Goal: Task Accomplishment & Management: Use online tool/utility

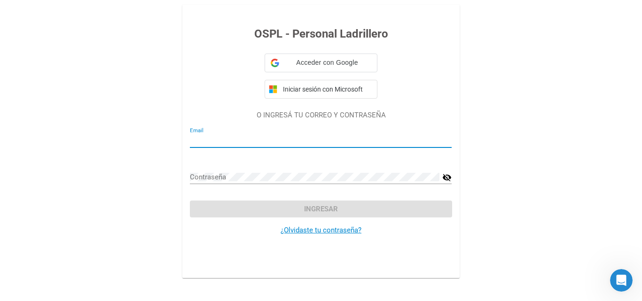
type input "[EMAIL_ADDRESS][DOMAIN_NAME]"
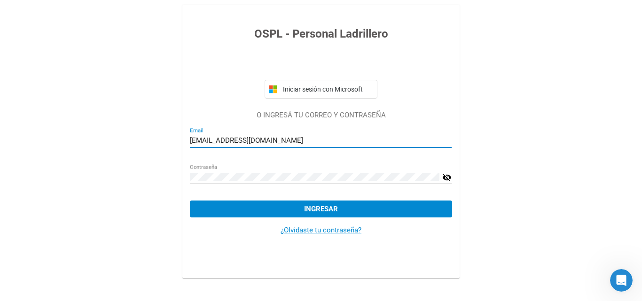
drag, startPoint x: 314, startPoint y: 142, endPoint x: 161, endPoint y: 138, distance: 153.2
click at [161, 138] on div "OSPL - Personal Ladrillero Iniciar sesión con Microsoft O INGRESÁ TU CORREO Y C…" at bounding box center [321, 141] width 642 height 282
type input "[PERSON_NAME][EMAIL_ADDRESS][DOMAIN_NAME]"
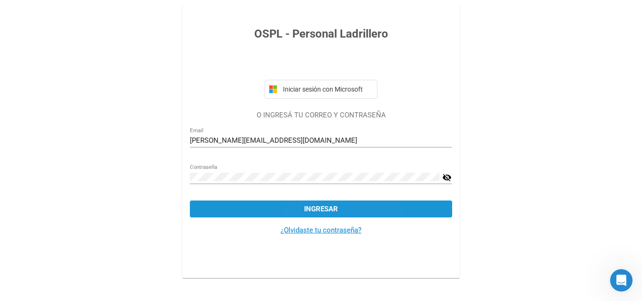
click at [307, 208] on span "Ingresar" at bounding box center [321, 209] width 34 height 8
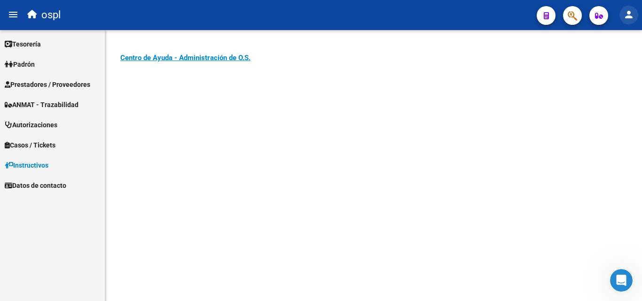
click at [626, 16] on mat-icon "person" at bounding box center [628, 14] width 11 height 11
click at [622, 30] on button "person Mi Perfil" at bounding box center [609, 39] width 57 height 23
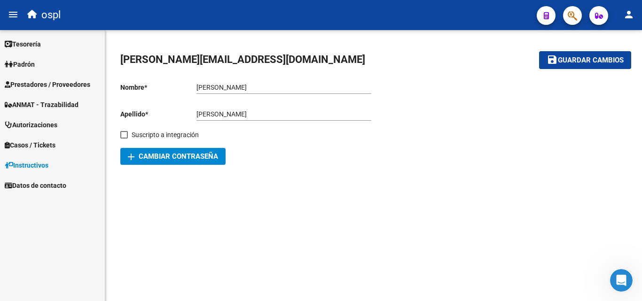
click at [46, 81] on span "Prestadores / Proveedores" at bounding box center [48, 84] width 86 height 10
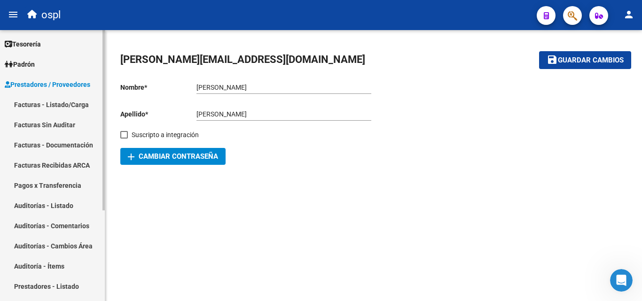
click at [69, 101] on link "Facturas - Listado/Carga" at bounding box center [52, 104] width 105 height 20
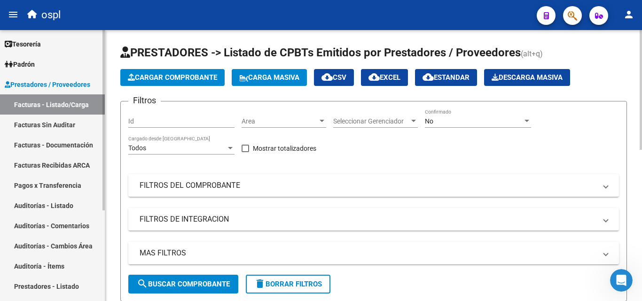
click at [76, 129] on link "Facturas Sin Auditar" at bounding box center [52, 125] width 105 height 20
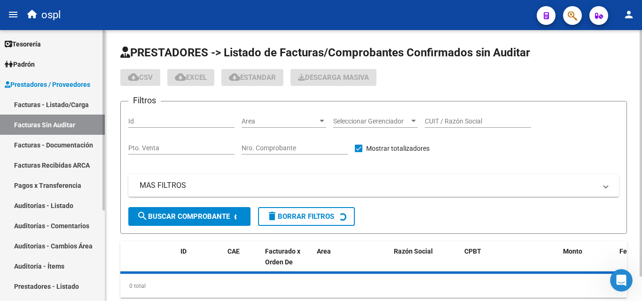
click at [78, 110] on link "Facturas - Listado/Carga" at bounding box center [52, 104] width 105 height 20
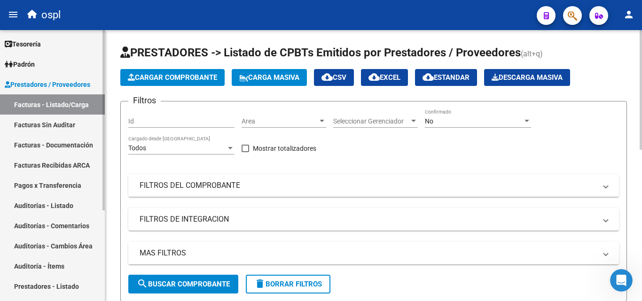
click at [71, 206] on link "Auditorías - Listado" at bounding box center [52, 205] width 105 height 20
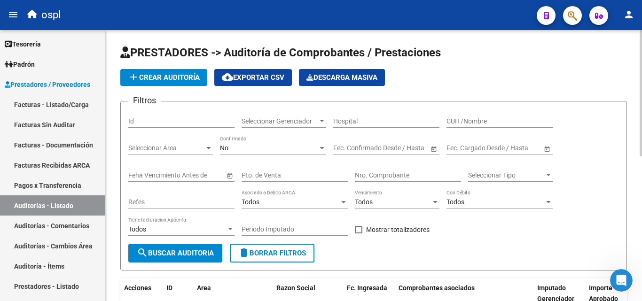
click at [388, 177] on input "Nro. Comprobante" at bounding box center [408, 176] width 106 height 8
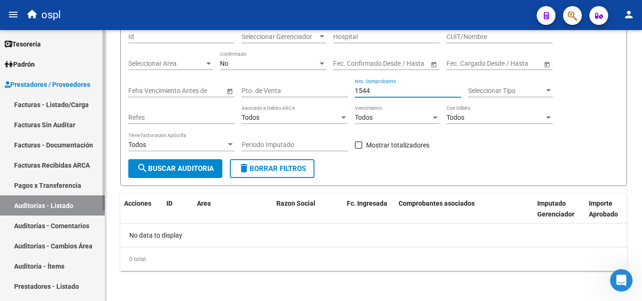
type input "1544"
click at [81, 124] on link "Facturas Sin Auditar" at bounding box center [52, 125] width 105 height 20
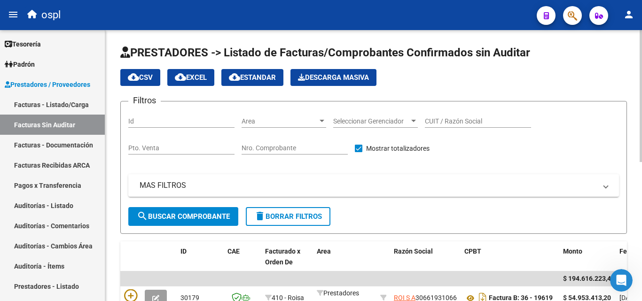
click at [297, 148] on input "Nro. Comprobante" at bounding box center [295, 148] width 106 height 8
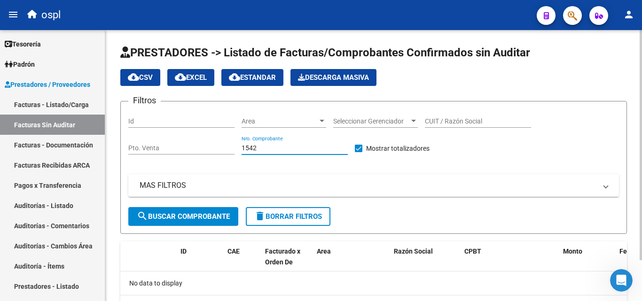
scroll to position [48, 0]
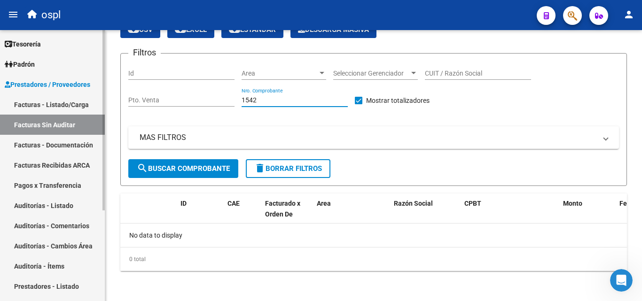
type input "1542"
click at [61, 203] on link "Auditorías - Listado" at bounding box center [52, 205] width 105 height 20
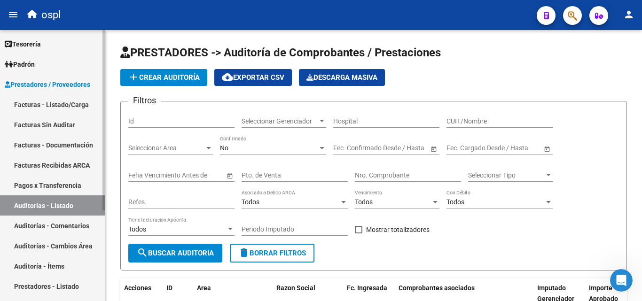
click at [69, 98] on link "Facturas - Listado/Carga" at bounding box center [52, 104] width 105 height 20
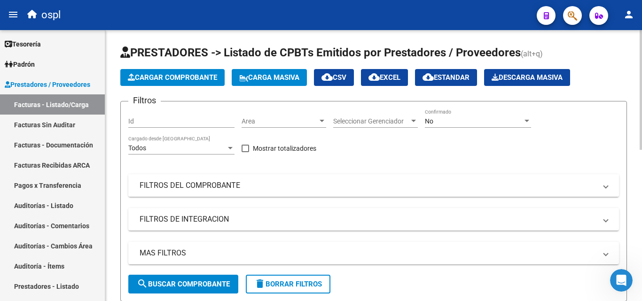
click at [301, 196] on mat-expansion-panel-header "FILTROS DEL COMPROBANTE" at bounding box center [373, 185] width 491 height 23
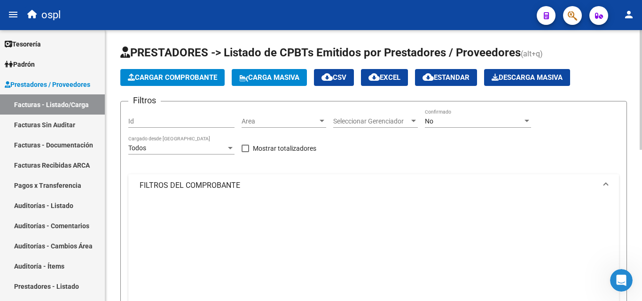
click at [301, 196] on mat-expansion-panel-header "FILTROS DEL COMPROBANTE" at bounding box center [373, 185] width 491 height 23
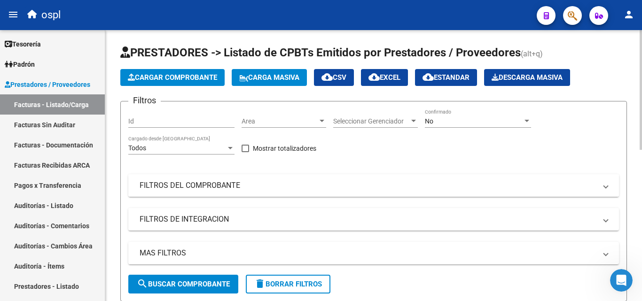
click at [237, 190] on mat-panel-title "FILTROS DEL COMPROBANTE" at bounding box center [368, 185] width 457 height 10
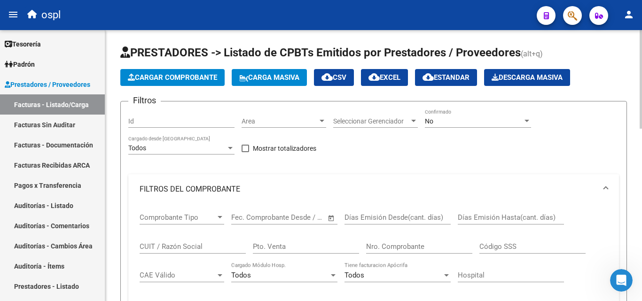
scroll to position [47, 0]
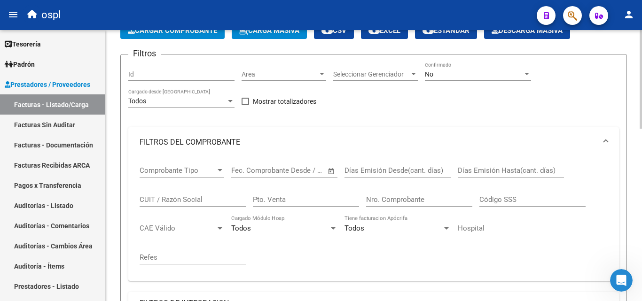
click at [408, 200] on input "Nro. Comprobante" at bounding box center [419, 199] width 106 height 8
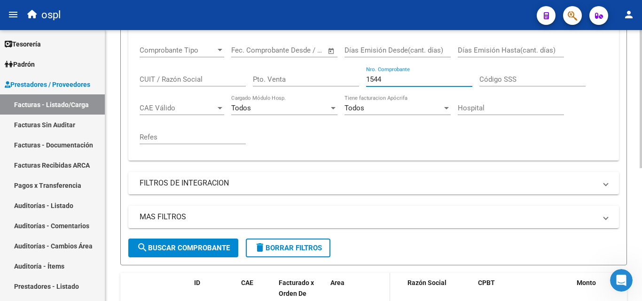
scroll to position [261, 0]
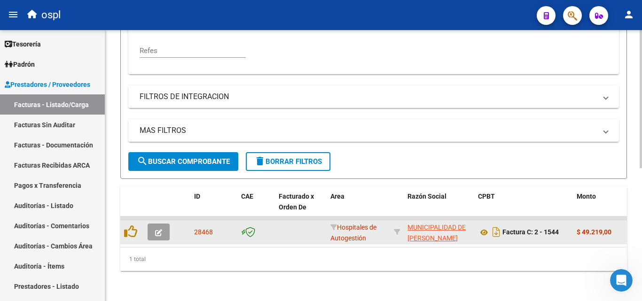
type input "1544"
click at [160, 229] on icon "button" at bounding box center [158, 232] width 7 height 7
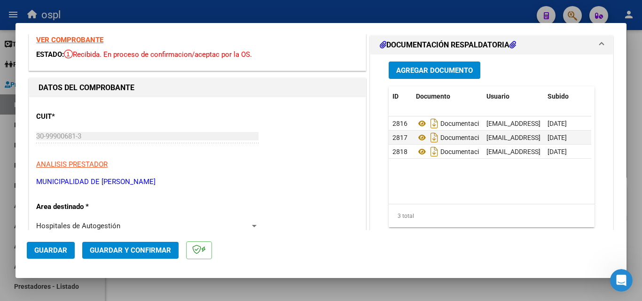
scroll to position [94, 0]
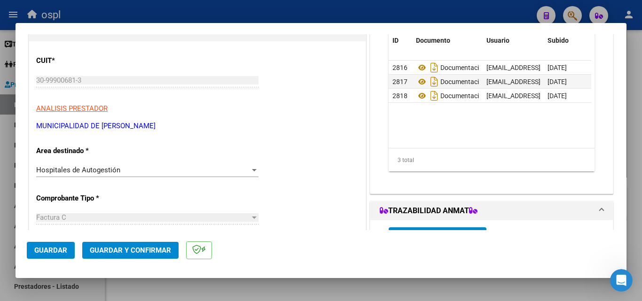
click at [243, 168] on div "Hospitales de Autogestión" at bounding box center [143, 170] width 214 height 8
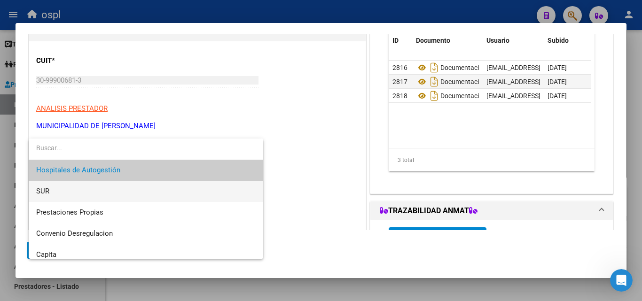
scroll to position [112, 0]
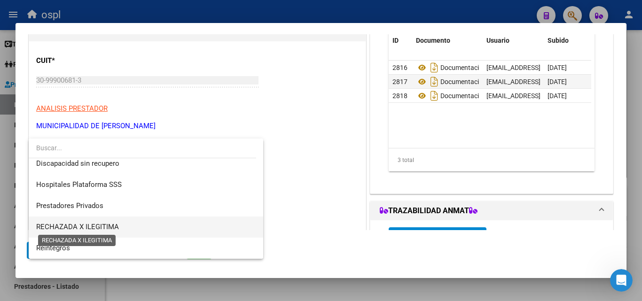
click at [104, 227] on span "RECHAZADA X ILEGITIMA" at bounding box center [77, 227] width 83 height 8
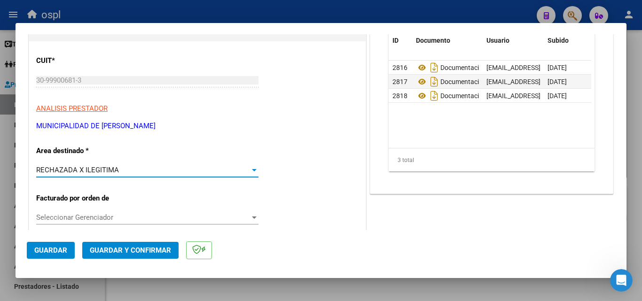
click at [124, 255] on button "Guardar y Confirmar" at bounding box center [130, 250] width 96 height 17
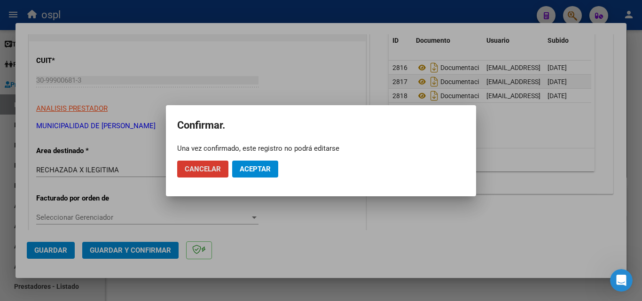
click at [254, 172] on span "Aceptar" at bounding box center [255, 169] width 31 height 8
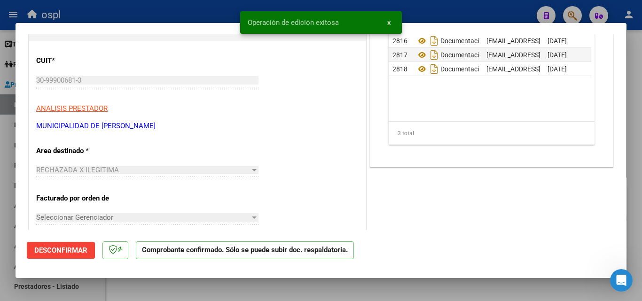
click at [204, 8] on div at bounding box center [321, 150] width 642 height 301
type input "$ 0,00"
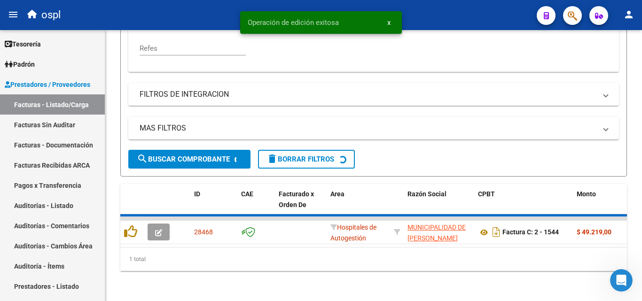
scroll to position [247, 0]
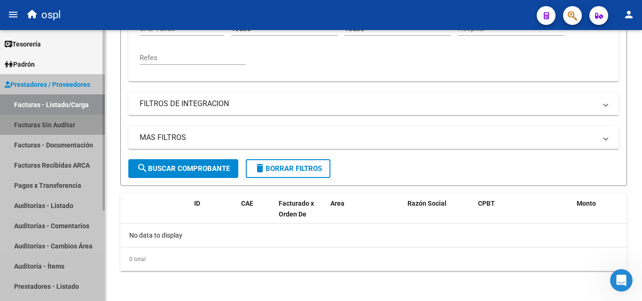
click at [94, 125] on link "Facturas Sin Auditar" at bounding box center [52, 125] width 105 height 20
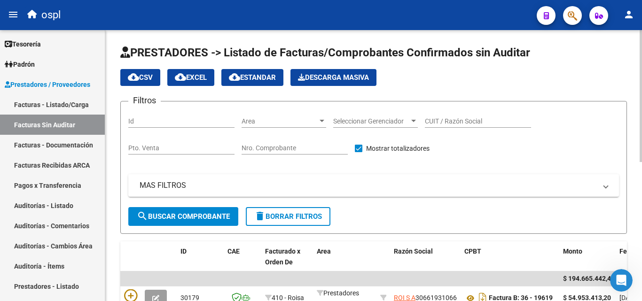
click at [319, 148] on input "Nro. Comprobante" at bounding box center [295, 148] width 106 height 8
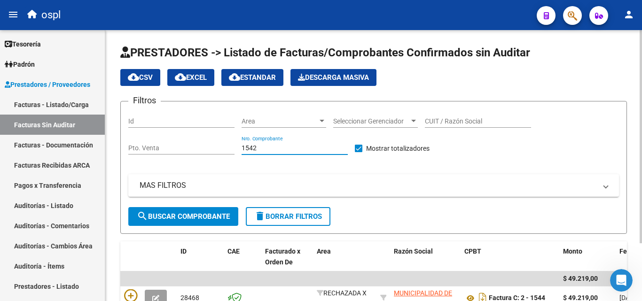
scroll to position [73, 0]
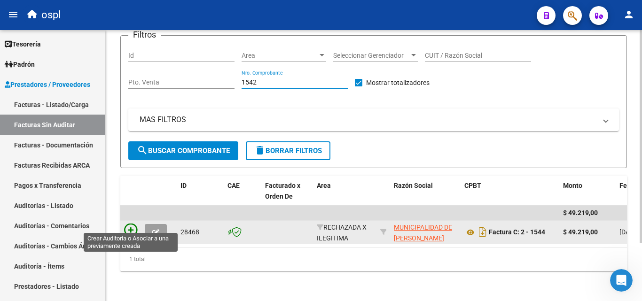
type input "1542"
click at [136, 224] on icon at bounding box center [130, 230] width 13 height 13
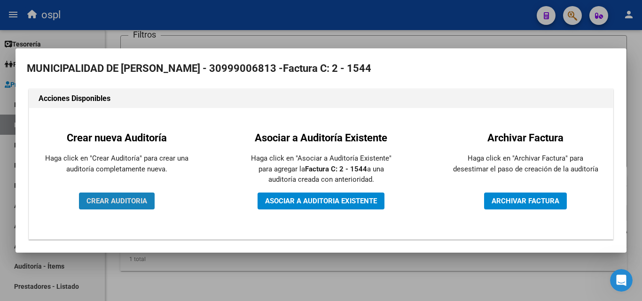
click at [123, 201] on span "CREAR AUDITORIA" at bounding box center [116, 201] width 61 height 8
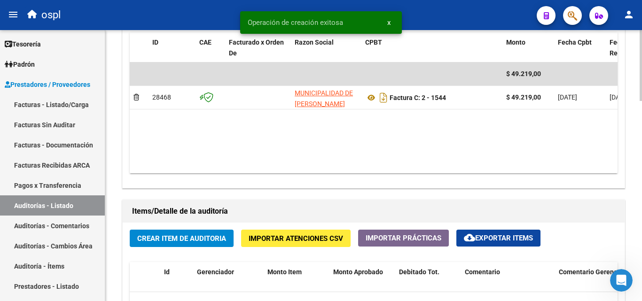
scroll to position [564, 0]
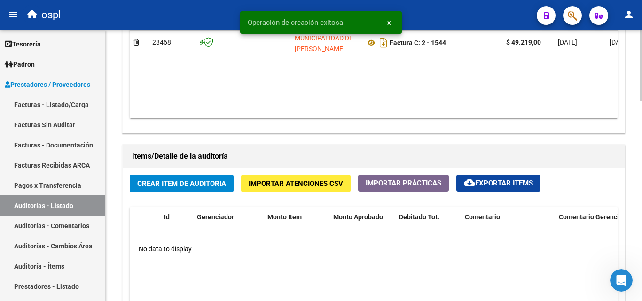
click at [198, 179] on span "Crear Item de Auditoria" at bounding box center [181, 183] width 89 height 8
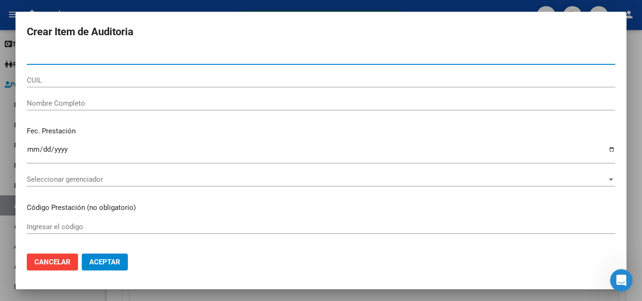
click at [160, 105] on input "Nombre Completo" at bounding box center [321, 103] width 588 height 8
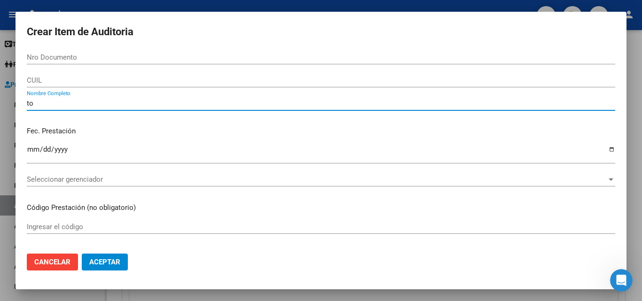
type input "t"
type input "TODOS"
click at [160, 137] on div "Fec. Prestación Ingresar la fecha" at bounding box center [321, 146] width 588 height 54
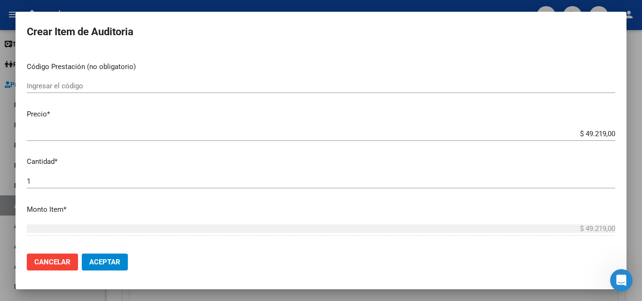
scroll to position [188, 0]
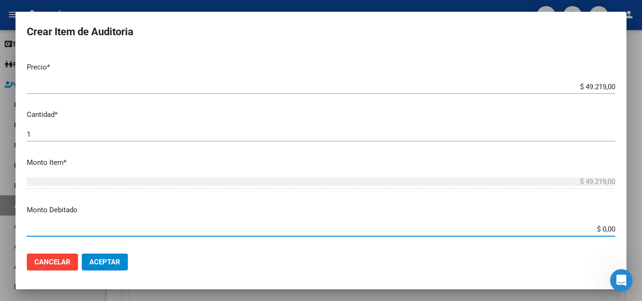
click at [607, 229] on input "$ 0,00" at bounding box center [321, 229] width 588 height 8
type input "$ 49.219,00"
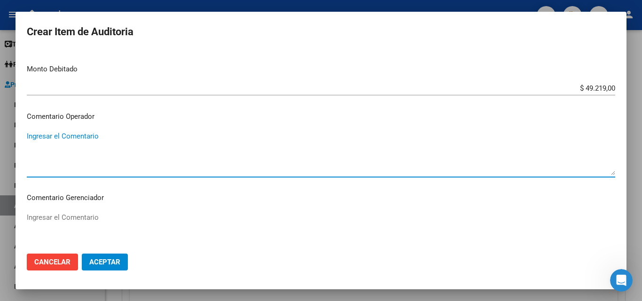
click at [380, 162] on textarea "Ingresar el Comentario" at bounding box center [321, 153] width 588 height 44
paste textarea "RECHAZADA POR ILEGITIMA; POSIBLE FIRMA APOCRIFA"
click at [219, 134] on textarea "RECHAZADA POR ILEGITIMA; POSIBLE FIRMA APOCRIFA" at bounding box center [321, 153] width 588 height 44
click at [223, 153] on textarea "RECHAZADA POR ILEGITIMA; POSIBLE FIRMA APOCRIFA" at bounding box center [321, 153] width 588 height 44
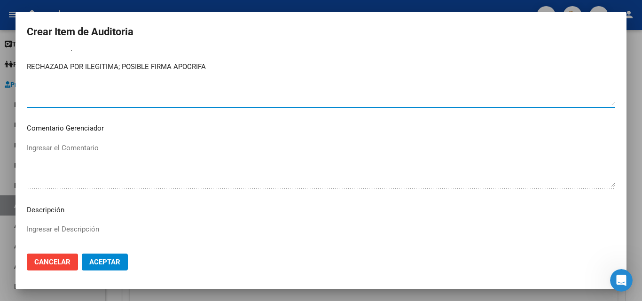
scroll to position [470, 0]
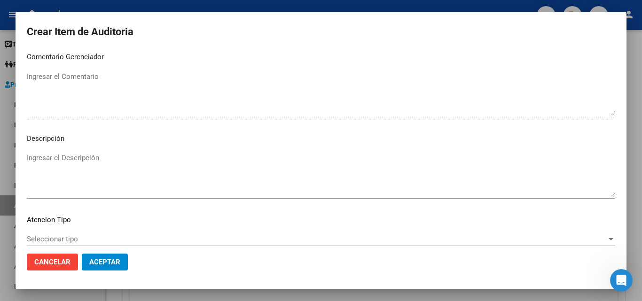
type textarea "RECHAZADA POR ILEGITIMA; POSIBLE FIRMA APOCRIFA"
click at [101, 264] on span "Aceptar" at bounding box center [104, 262] width 31 height 8
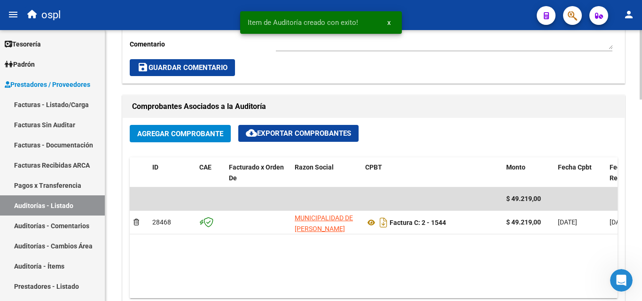
scroll to position [376, 0]
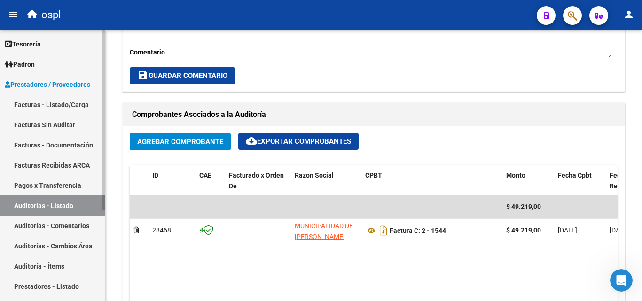
click at [68, 104] on link "Facturas - Listado/Carga" at bounding box center [52, 104] width 105 height 20
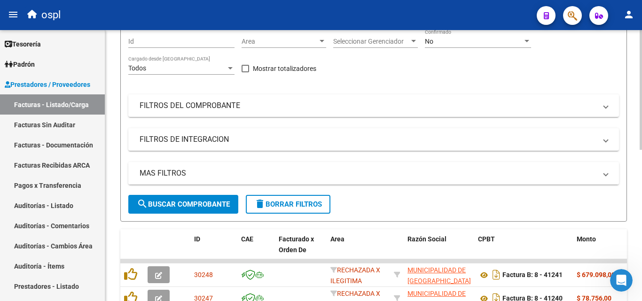
scroll to position [60, 0]
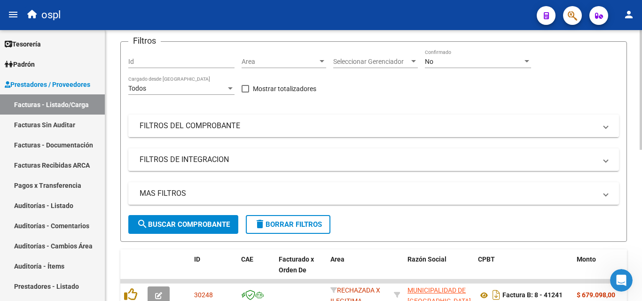
click at [316, 136] on mat-expansion-panel-header "FILTROS DEL COMPROBANTE" at bounding box center [373, 126] width 491 height 23
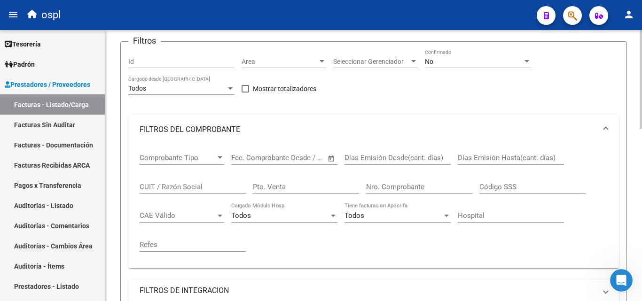
click at [396, 185] on input "Nro. Comprobante" at bounding box center [419, 187] width 106 height 8
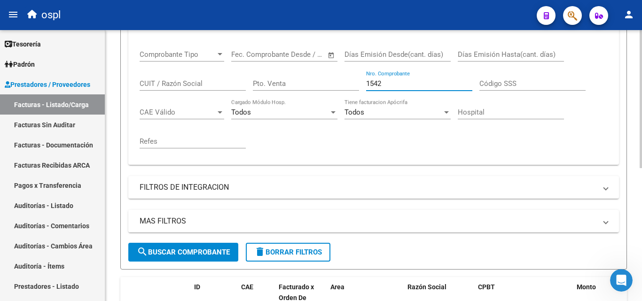
scroll to position [248, 0]
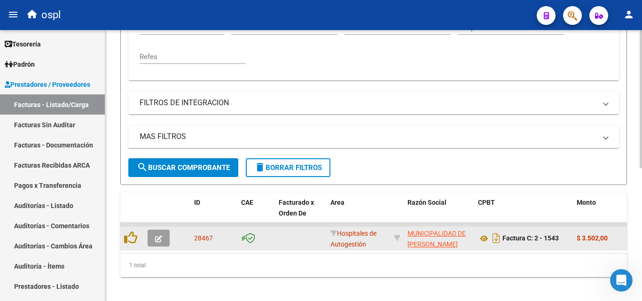
type input "1542"
click at [148, 243] on button "button" at bounding box center [159, 238] width 22 height 17
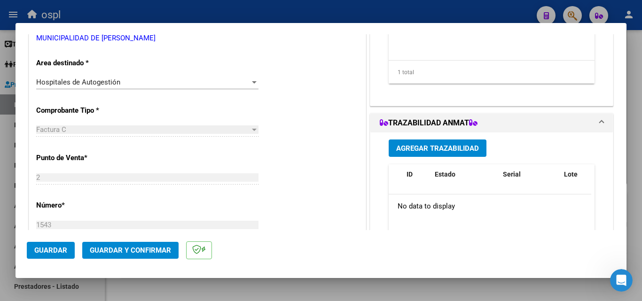
scroll to position [188, 0]
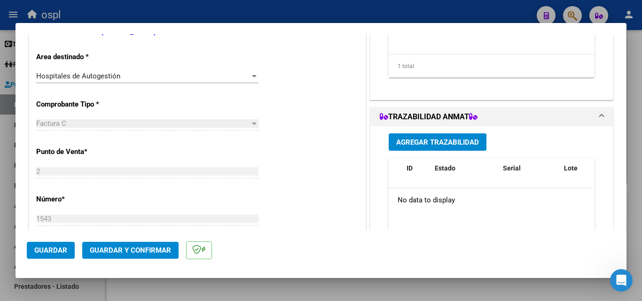
click at [225, 78] on div "Hospitales de Autogestión" at bounding box center [143, 76] width 214 height 8
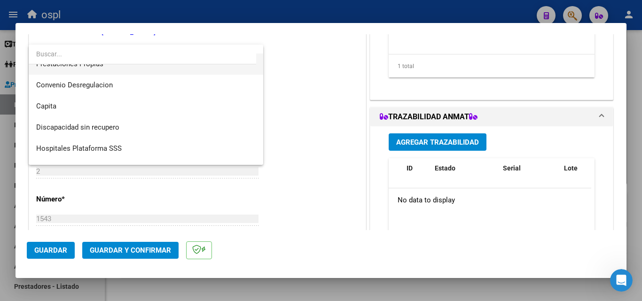
scroll to position [112, 0]
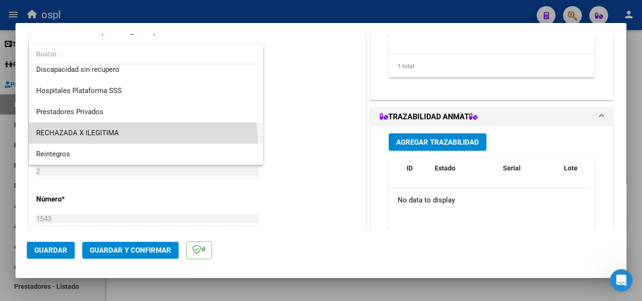
click at [117, 139] on span "RECHAZADA X ILEGITIMA" at bounding box center [145, 133] width 219 height 21
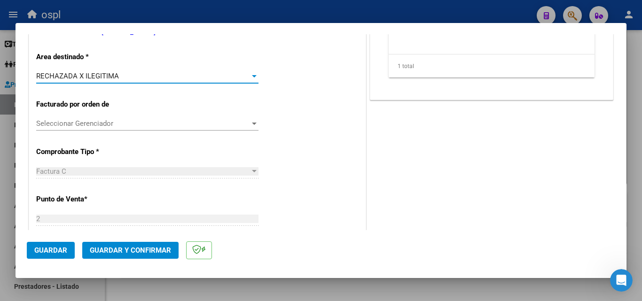
click at [118, 253] on span "Guardar y Confirmar" at bounding box center [130, 250] width 81 height 8
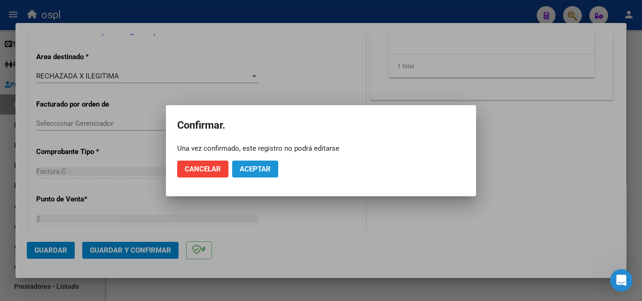
click at [267, 165] on span "Aceptar" at bounding box center [255, 169] width 31 height 8
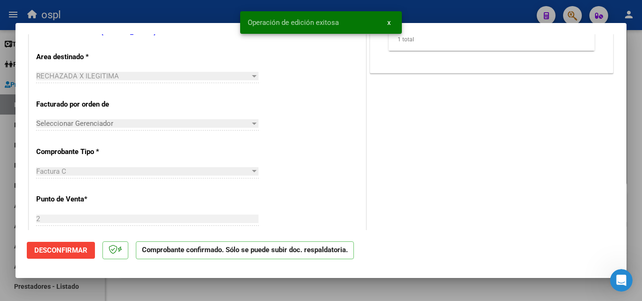
click at [15, 117] on div at bounding box center [321, 150] width 642 height 301
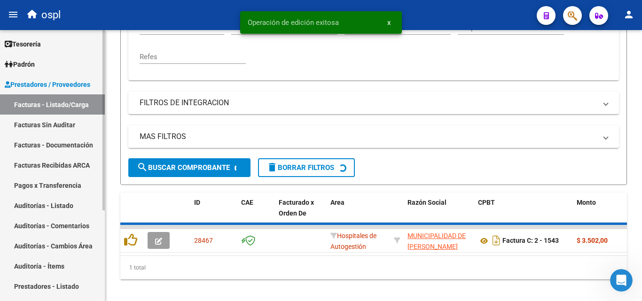
scroll to position [247, 0]
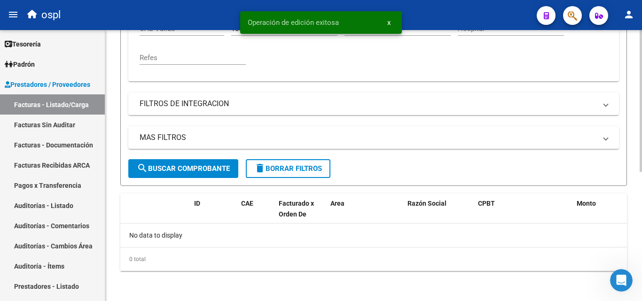
click at [39, 126] on link "Facturas Sin Auditar" at bounding box center [52, 125] width 105 height 20
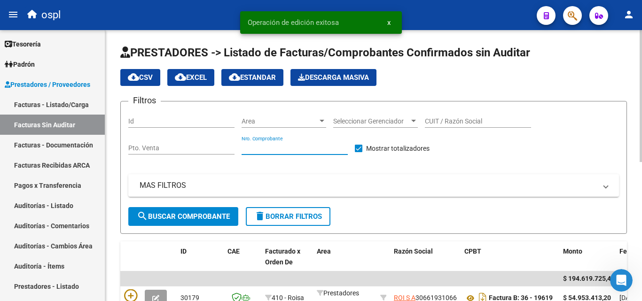
click at [309, 146] on input "Nro. Comprobante" at bounding box center [295, 148] width 106 height 8
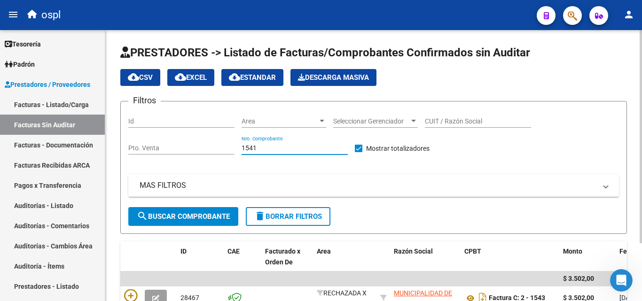
scroll to position [73, 0]
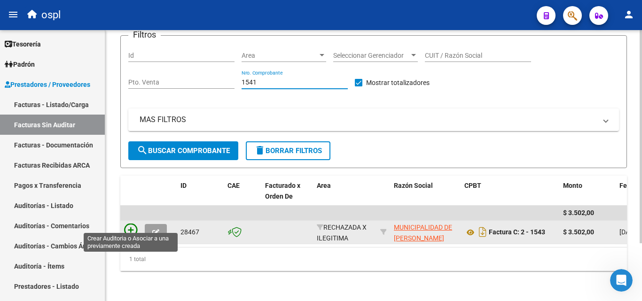
type input "1541"
click at [130, 224] on icon at bounding box center [130, 230] width 13 height 13
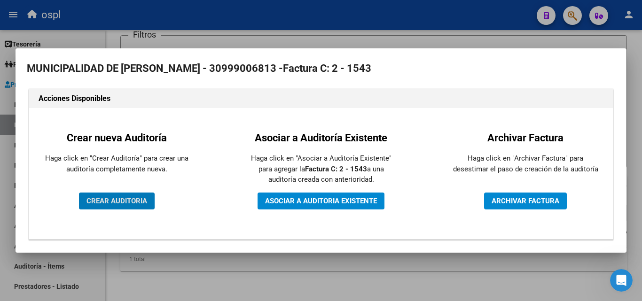
click at [113, 197] on span "CREAR AUDITORIA" at bounding box center [116, 201] width 61 height 8
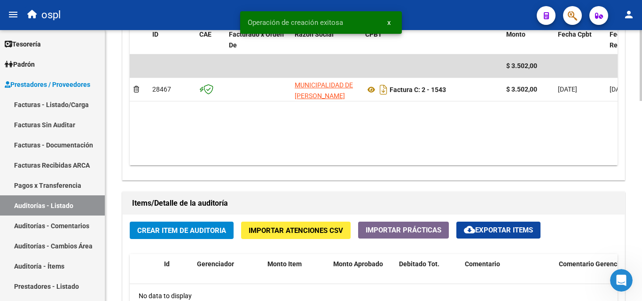
scroll to position [658, 0]
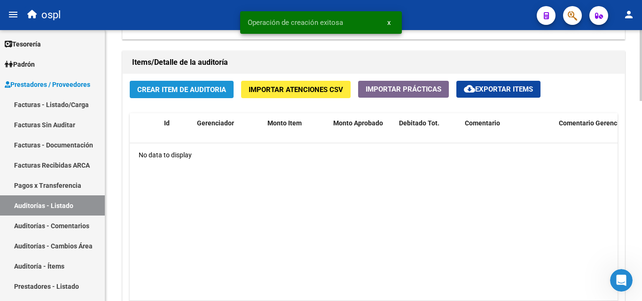
click at [202, 94] on span "Crear Item de Auditoria" at bounding box center [181, 90] width 89 height 8
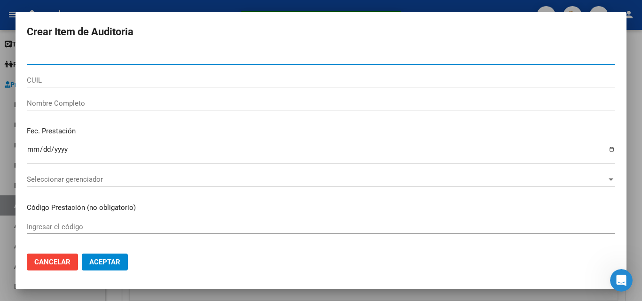
click at [112, 104] on input "Nombre Completo" at bounding box center [321, 103] width 588 height 8
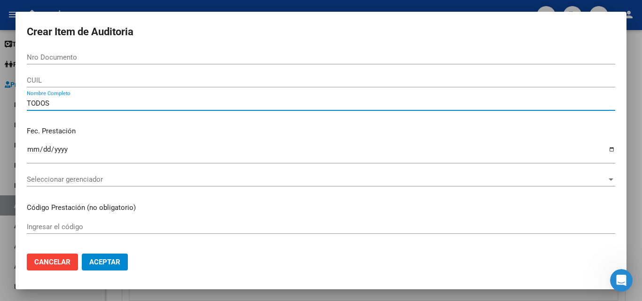
type input "TODOS"
click at [136, 133] on p "Fec. Prestación" at bounding box center [321, 131] width 588 height 11
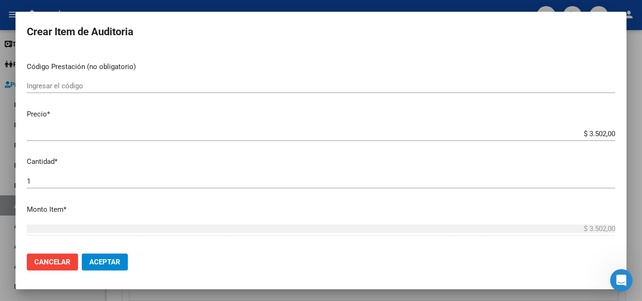
scroll to position [188, 0]
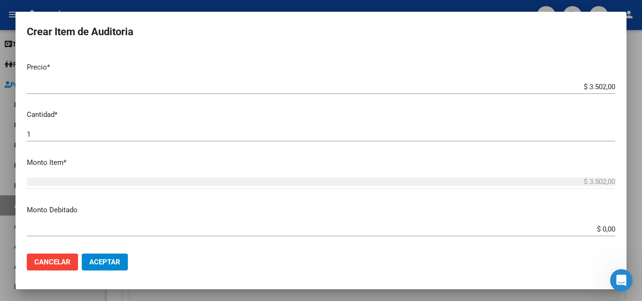
click at [607, 229] on input "$ 0,00" at bounding box center [321, 229] width 588 height 8
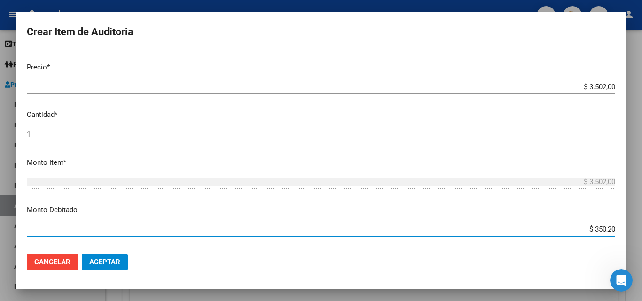
type input "$ 3.502,00"
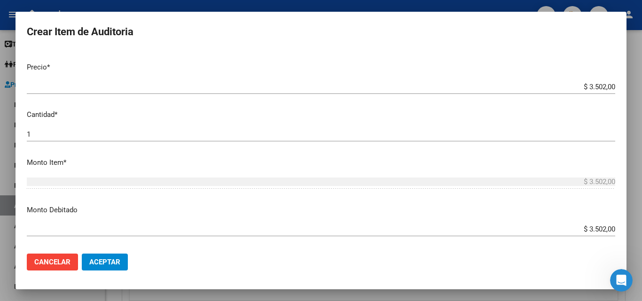
click at [586, 207] on p "Monto Debitado" at bounding box center [321, 210] width 588 height 11
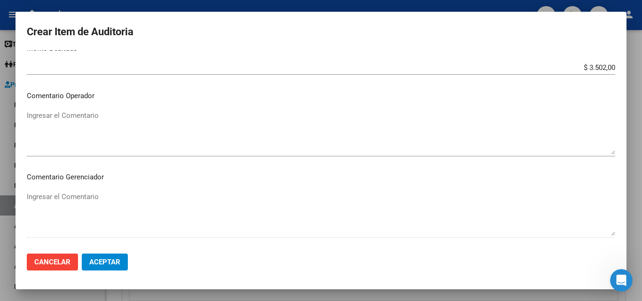
scroll to position [329, 0]
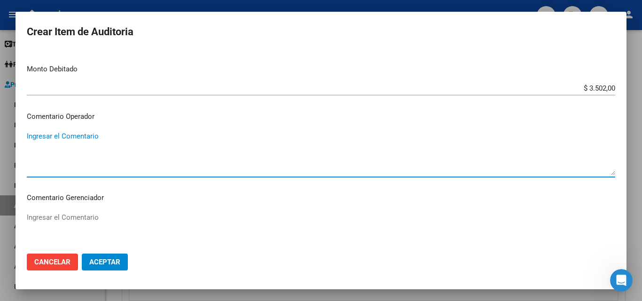
paste textarea "RECHAZADA POR ILEGITIMA; POSIBLE FIRMA APOCRIFA"
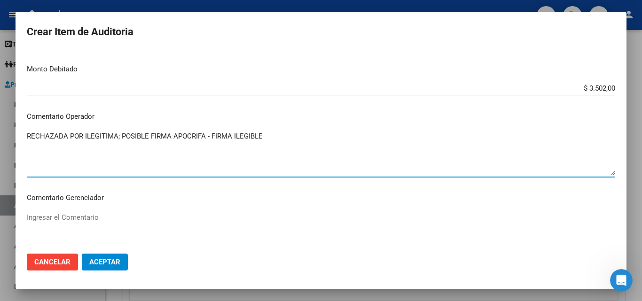
type textarea "RECHAZADA POR ILEGITIMA; POSIBLE FIRMA APOCRIFA - FIRMA ILEGIBLE"
click at [221, 195] on p "Comentario Gerenciador" at bounding box center [321, 198] width 588 height 11
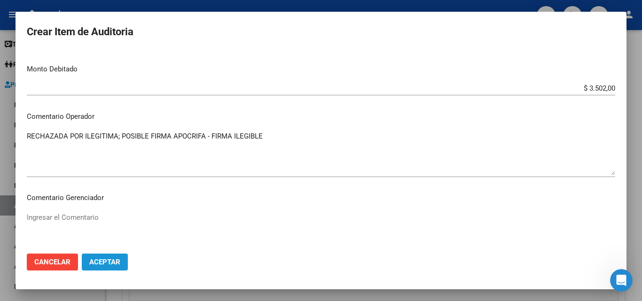
click at [123, 263] on button "Aceptar" at bounding box center [105, 262] width 46 height 17
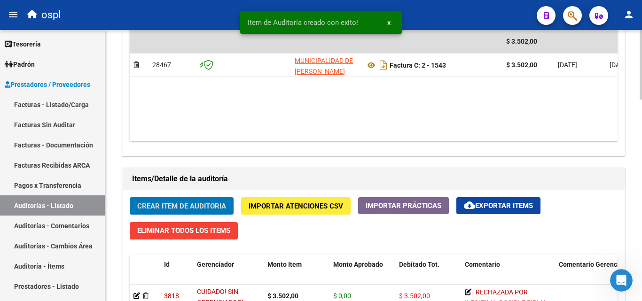
scroll to position [517, 0]
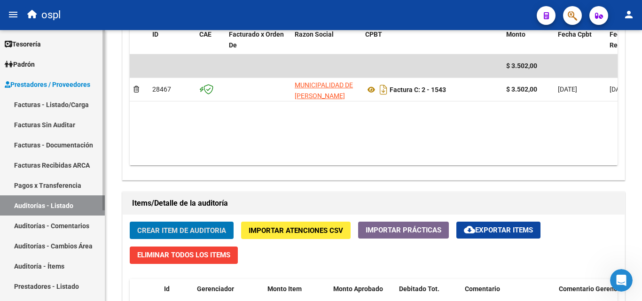
click at [80, 108] on link "Facturas - Listado/Carga" at bounding box center [52, 104] width 105 height 20
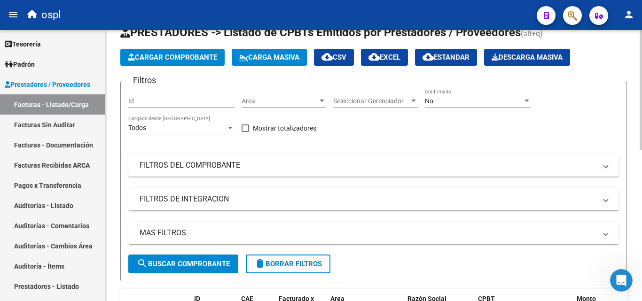
scroll to position [13, 0]
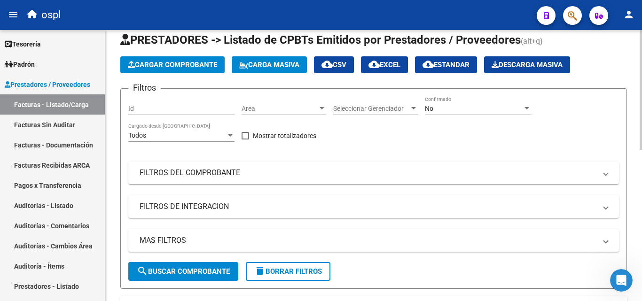
click at [358, 111] on span "Seleccionar Gerenciador" at bounding box center [371, 109] width 76 height 8
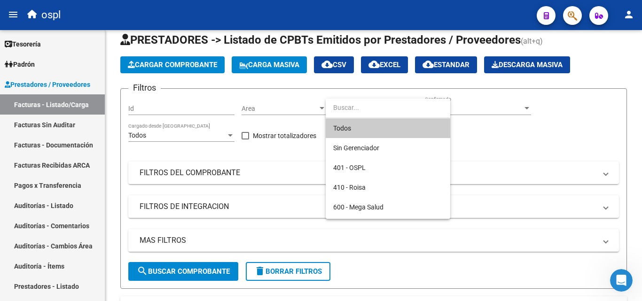
click at [288, 168] on div at bounding box center [321, 150] width 642 height 301
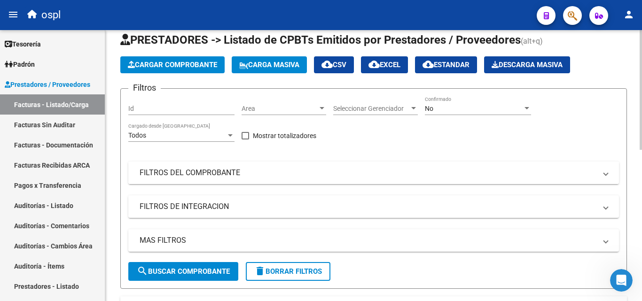
click at [379, 171] on mat-panel-title "FILTROS DEL COMPROBANTE" at bounding box center [368, 173] width 457 height 10
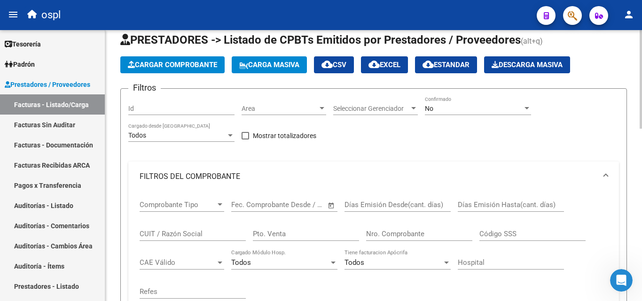
click at [386, 226] on div "Nro. Comprobante" at bounding box center [419, 231] width 106 height 20
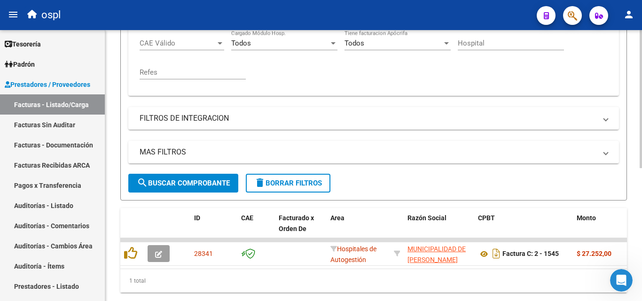
scroll to position [261, 0]
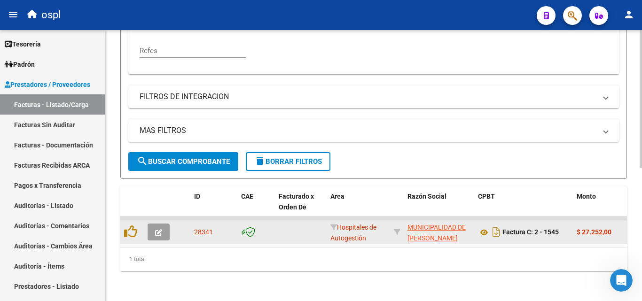
type input "1545"
click at [160, 229] on icon "button" at bounding box center [158, 232] width 7 height 7
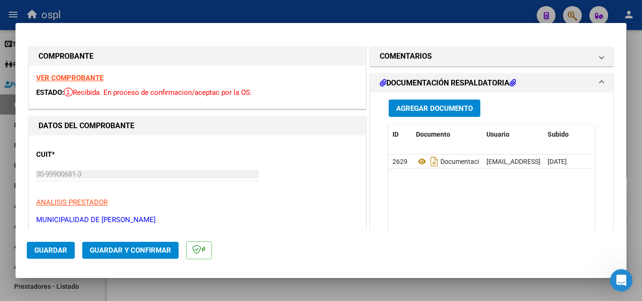
scroll to position [94, 0]
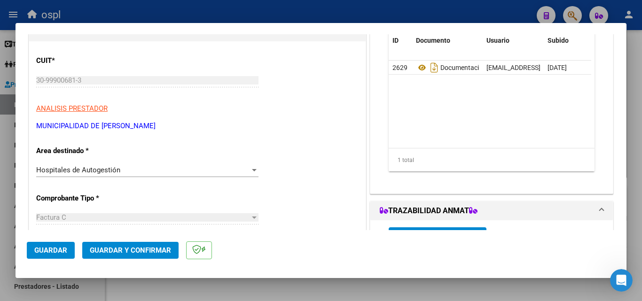
click at [247, 172] on div "Hospitales de Autogestión" at bounding box center [143, 170] width 214 height 8
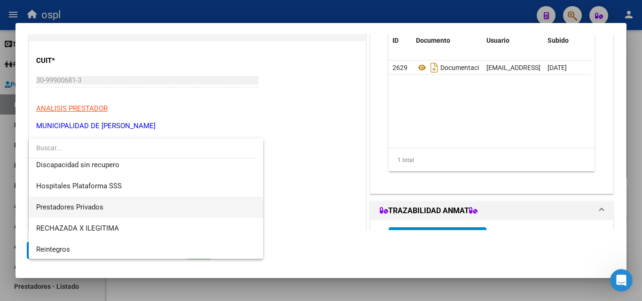
scroll to position [112, 0]
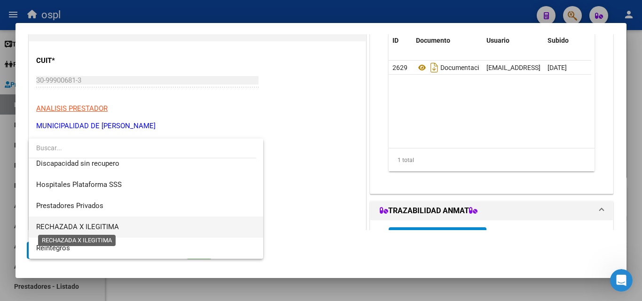
click at [113, 224] on span "RECHAZADA X ILEGITIMA" at bounding box center [77, 227] width 83 height 8
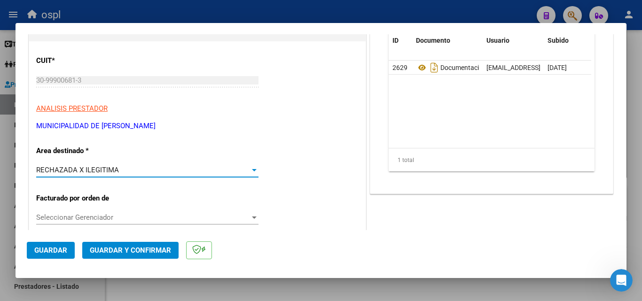
click at [130, 242] on mat-dialog-actions "Guardar Guardar y Confirmar" at bounding box center [321, 248] width 588 height 37
click at [125, 250] on span "Guardar y Confirmar" at bounding box center [130, 250] width 81 height 8
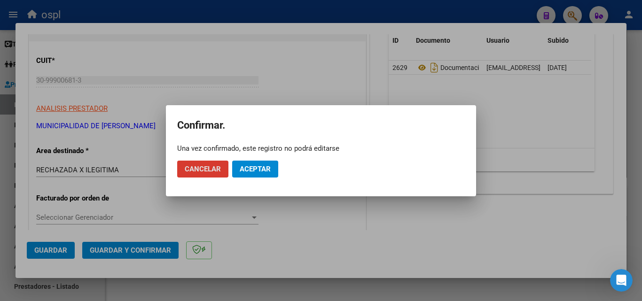
click at [250, 173] on span "Aceptar" at bounding box center [255, 169] width 31 height 8
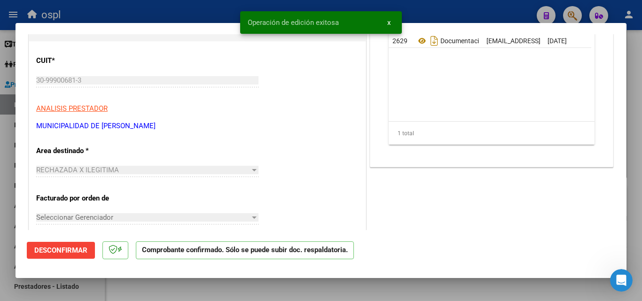
click at [5, 130] on div at bounding box center [321, 150] width 642 height 301
type input "$ 0,00"
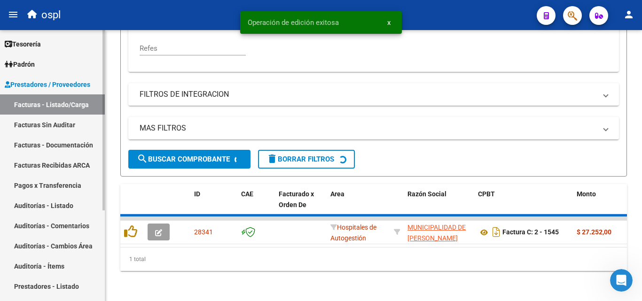
scroll to position [247, 0]
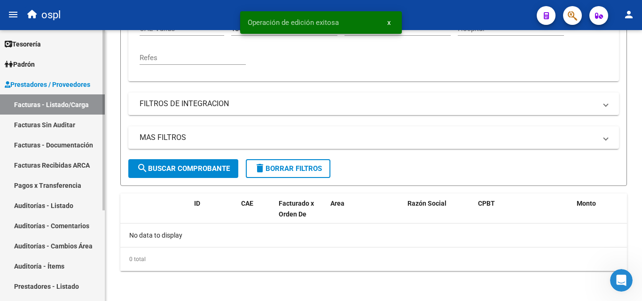
click at [27, 124] on link "Facturas Sin Auditar" at bounding box center [52, 125] width 105 height 20
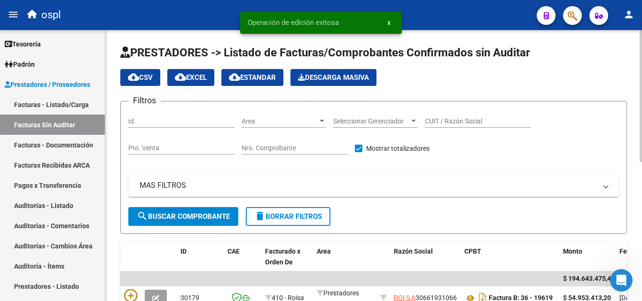
click at [297, 145] on input "Nro. Comprobante" at bounding box center [295, 148] width 106 height 8
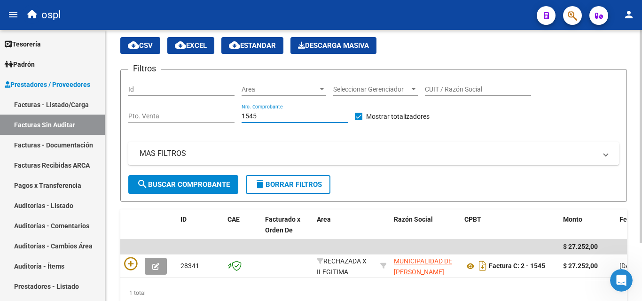
scroll to position [73, 0]
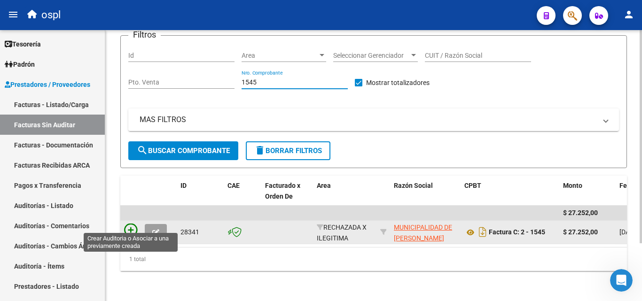
type input "1545"
click at [134, 228] on icon at bounding box center [130, 230] width 13 height 13
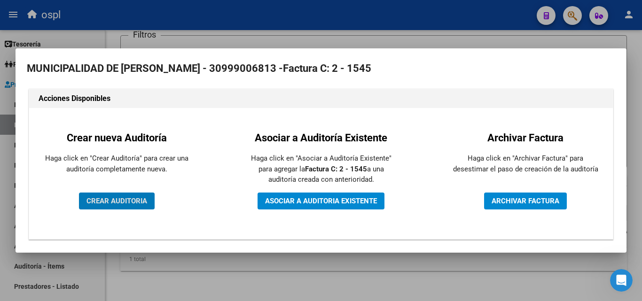
click at [109, 198] on span "CREAR AUDITORIA" at bounding box center [116, 201] width 61 height 8
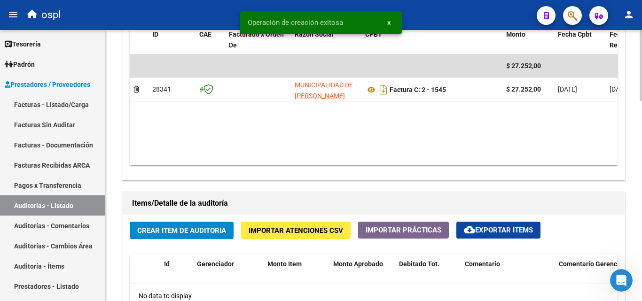
scroll to position [658, 0]
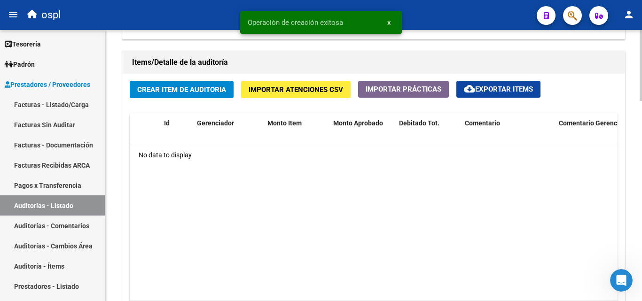
click at [194, 94] on span "Crear Item de Auditoria" at bounding box center [181, 90] width 89 height 8
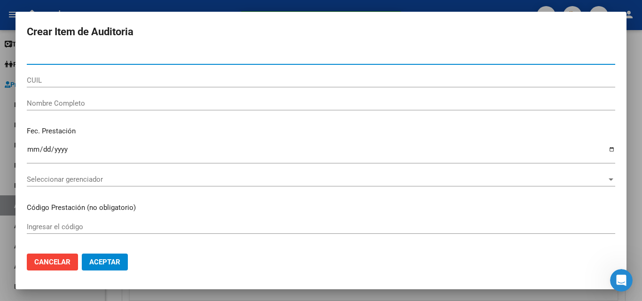
click at [134, 103] on input "Nombre Completo" at bounding box center [321, 103] width 588 height 8
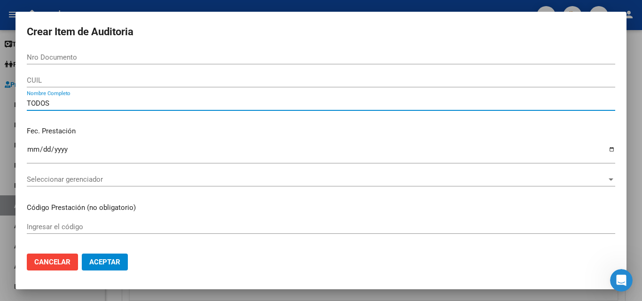
type input "TODOS"
click at [158, 136] on p "Fec. Prestación" at bounding box center [321, 131] width 588 height 11
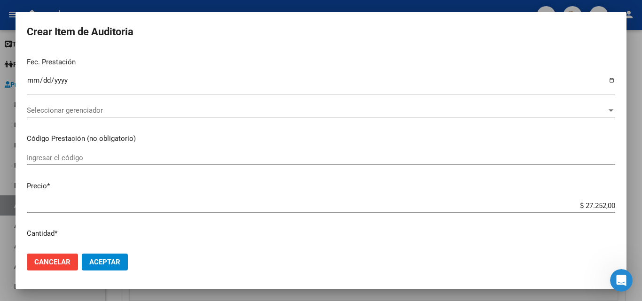
scroll to position [235, 0]
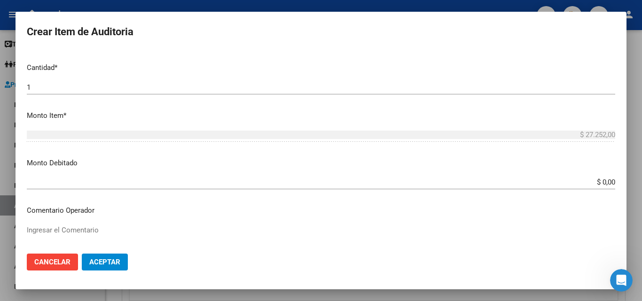
click at [608, 183] on input "$ 0,00" at bounding box center [321, 182] width 588 height 8
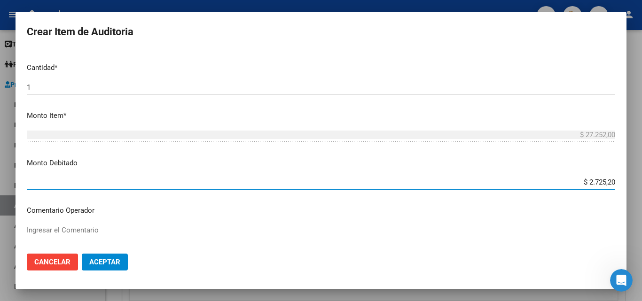
type input "$ 27.252,00"
click at [503, 142] on div "$ 27.252,00 Ingresar el monto" at bounding box center [321, 135] width 588 height 14
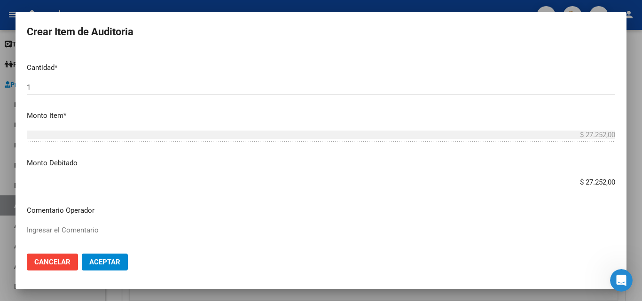
scroll to position [329, 0]
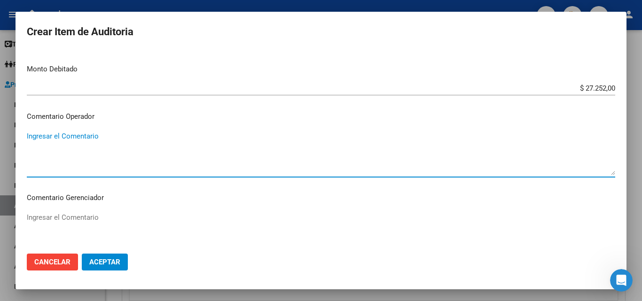
paste textarea "RECHAZADA POR ILEGITIMA; FALTA COPIA DE DNI QUE ACREDITE IDENTIDAD"
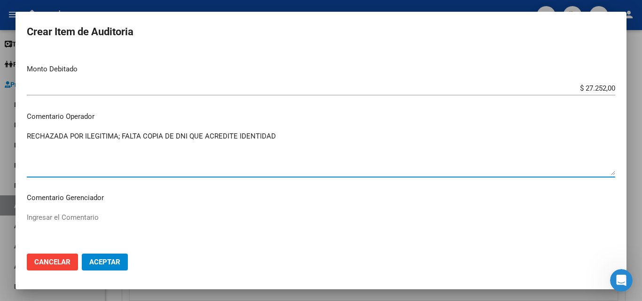
type textarea "RECHAZADA POR ILEGITIMA; FALTA COPIA DE DNI QUE ACREDITE IDENTIDAD"
click at [116, 260] on span "Aceptar" at bounding box center [104, 262] width 31 height 8
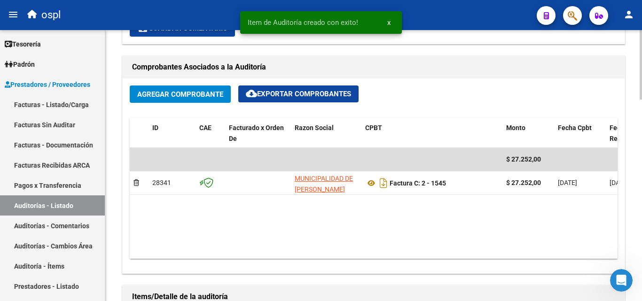
scroll to position [423, 0]
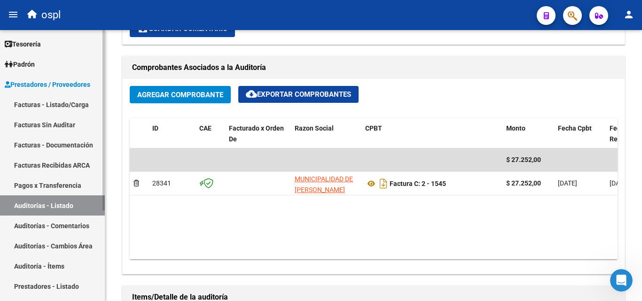
click at [88, 102] on link "Facturas - Listado/Carga" at bounding box center [52, 104] width 105 height 20
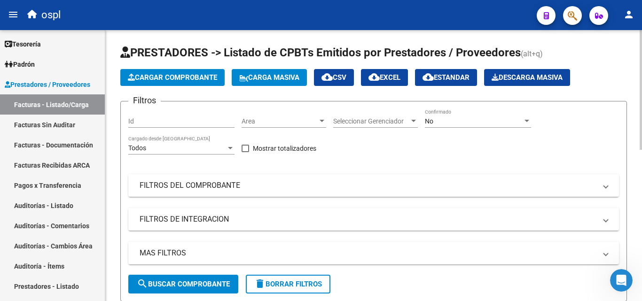
click at [357, 176] on mat-expansion-panel-header "FILTROS DEL COMPROBANTE" at bounding box center [373, 185] width 491 height 23
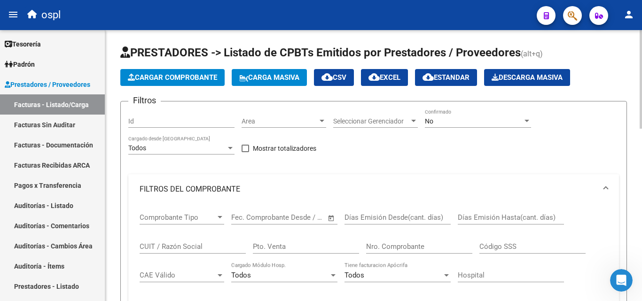
scroll to position [47, 0]
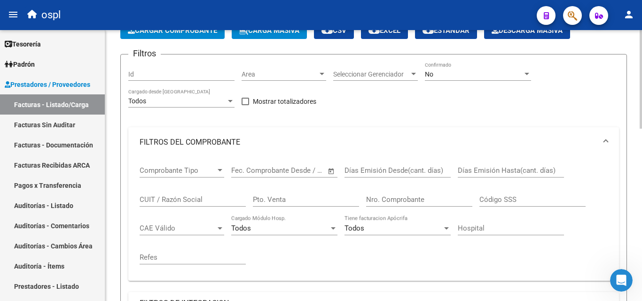
click at [434, 204] on div "Nro. Comprobante" at bounding box center [419, 197] width 106 height 20
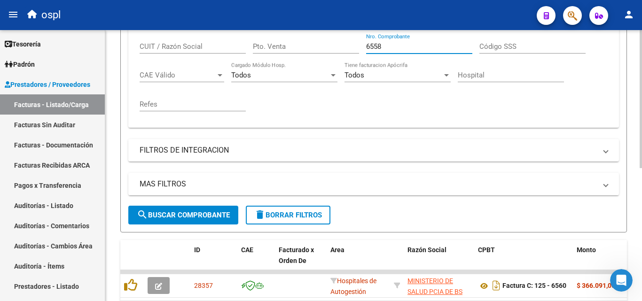
scroll to position [261, 0]
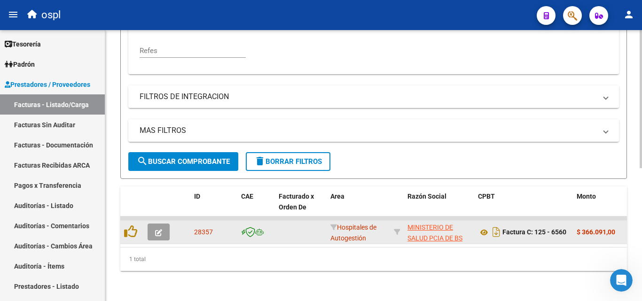
type input "6558"
click at [153, 231] on button "button" at bounding box center [159, 232] width 22 height 17
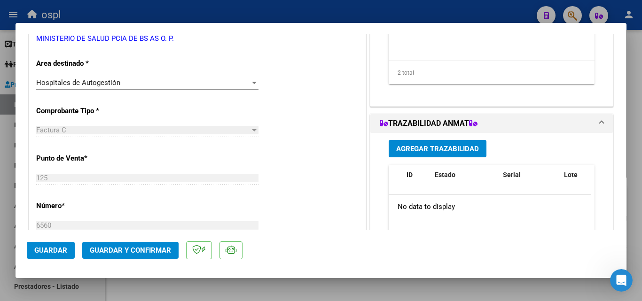
scroll to position [188, 0]
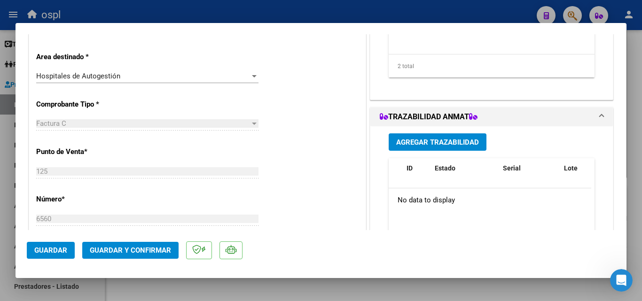
click at [200, 73] on div "Hospitales de Autogestión" at bounding box center [143, 76] width 214 height 8
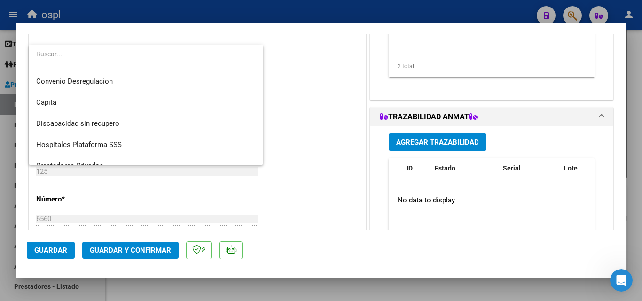
scroll to position [112, 0]
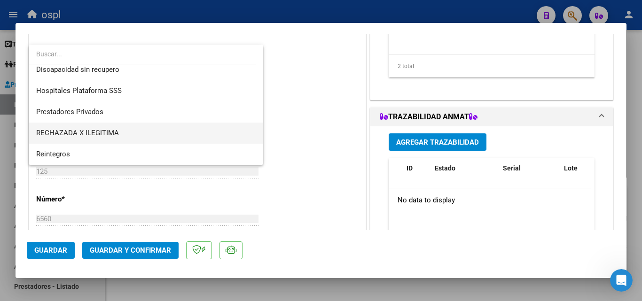
click at [139, 131] on span "RECHAZADA X ILEGITIMA" at bounding box center [145, 133] width 219 height 21
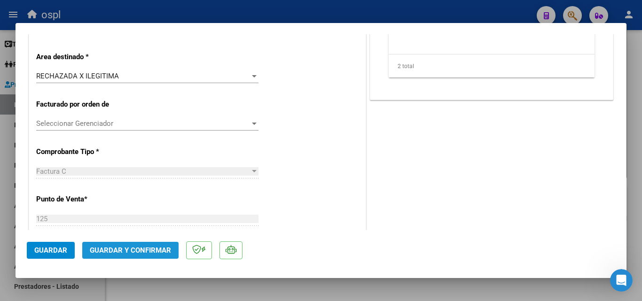
click at [145, 251] on span "Guardar y Confirmar" at bounding box center [130, 250] width 81 height 8
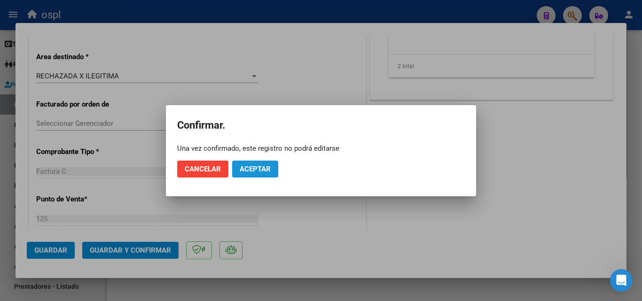
click at [247, 169] on span "Aceptar" at bounding box center [255, 169] width 31 height 8
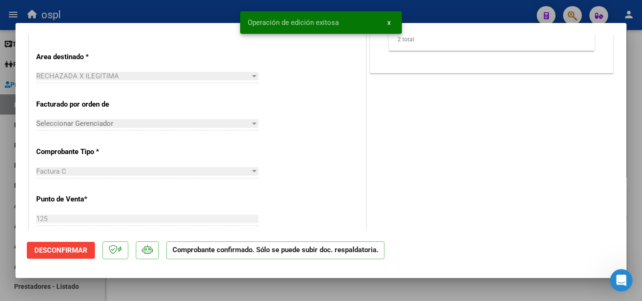
click at [225, 1] on div at bounding box center [321, 150] width 642 height 301
type input "$ 0,00"
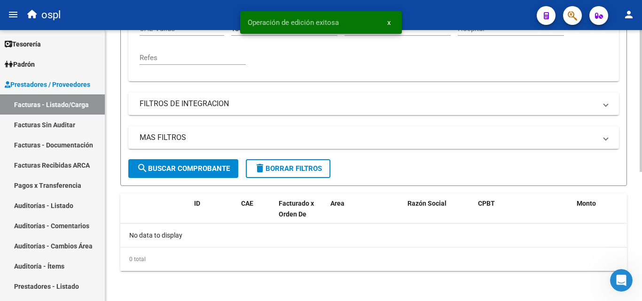
scroll to position [247, 0]
click at [85, 117] on link "Facturas Sin Auditar" at bounding box center [52, 125] width 105 height 20
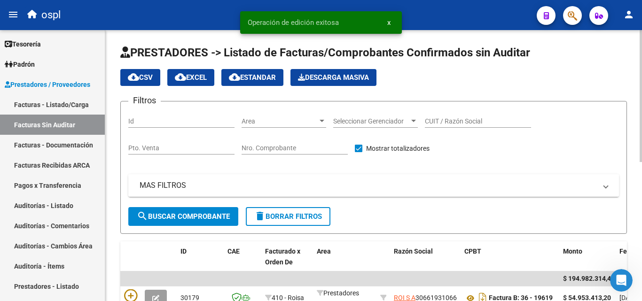
click at [391, 185] on mat-panel-title "MAS FILTROS" at bounding box center [368, 185] width 457 height 10
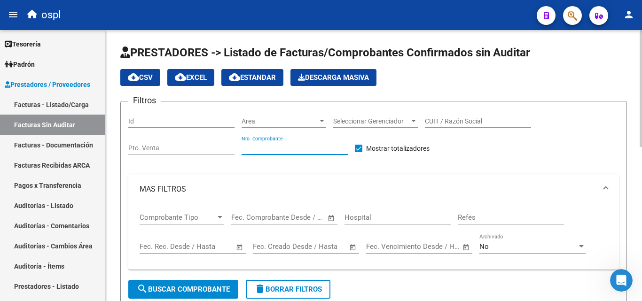
click at [301, 146] on input "Nro. Comprobante" at bounding box center [295, 148] width 106 height 8
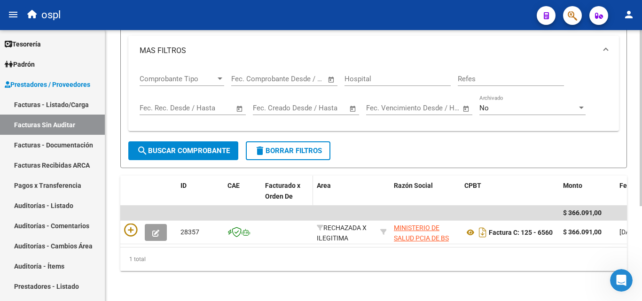
scroll to position [146, 0]
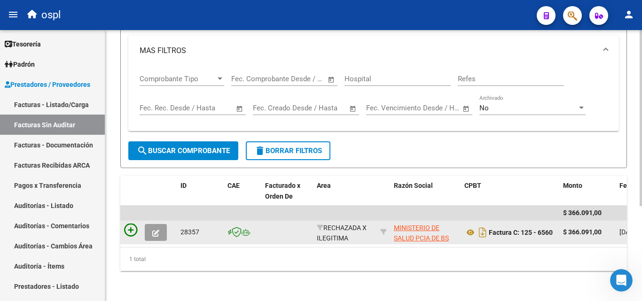
type input "6559"
click at [128, 224] on icon at bounding box center [130, 230] width 13 height 13
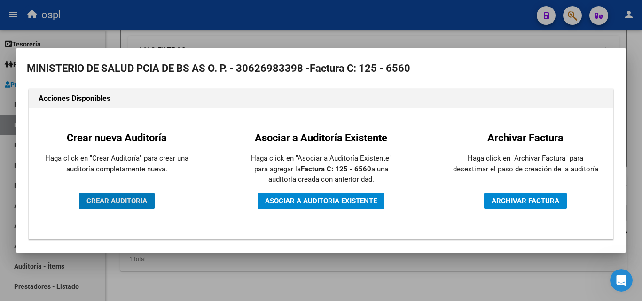
click at [122, 205] on button "CREAR AUDITORIA" at bounding box center [117, 201] width 76 height 17
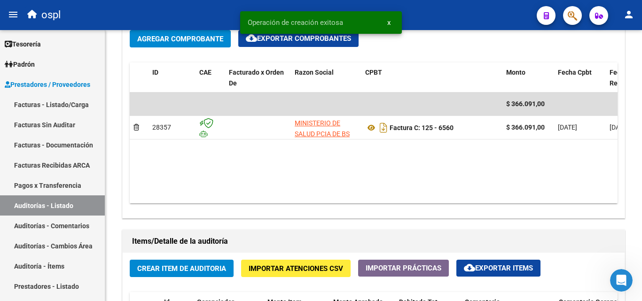
scroll to position [564, 0]
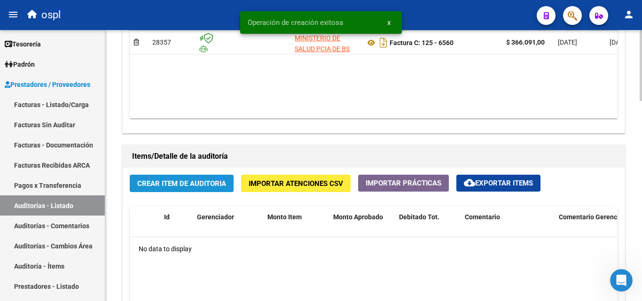
click at [207, 186] on span "Crear Item de Auditoria" at bounding box center [181, 184] width 89 height 8
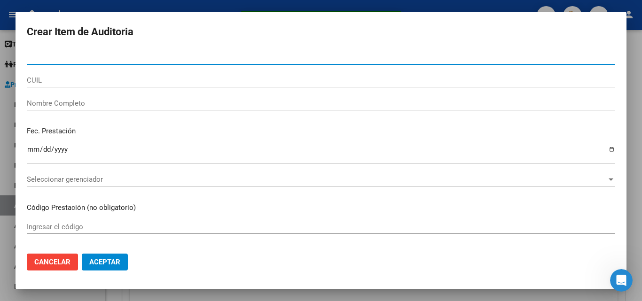
click at [117, 103] on input "Nombre Completo" at bounding box center [321, 103] width 588 height 8
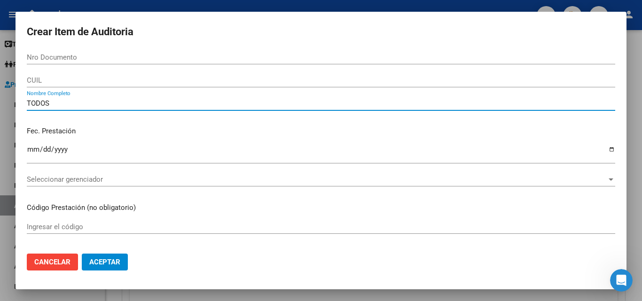
type input "TODOS"
click at [191, 137] on div "Fec. Prestación Ingresar la fecha" at bounding box center [321, 146] width 588 height 54
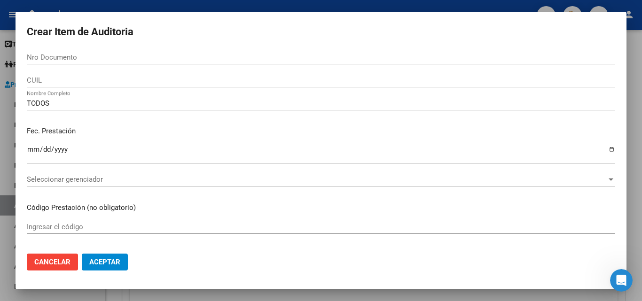
scroll to position [188, 0]
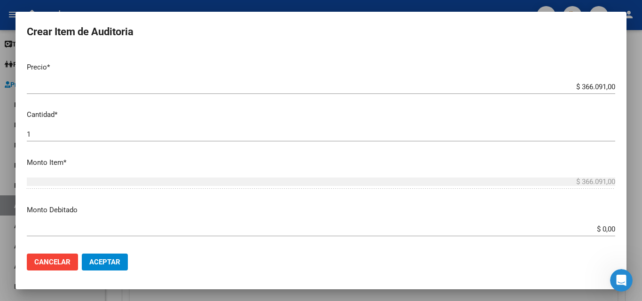
click at [609, 226] on app-form-text-field "Monto Debitado $ 0,00 Ingresar el monto" at bounding box center [325, 219] width 596 height 29
click at [609, 229] on app-form-text-field "Monto Debitado $ 0,00 Ingresar el monto" at bounding box center [325, 219] width 596 height 29
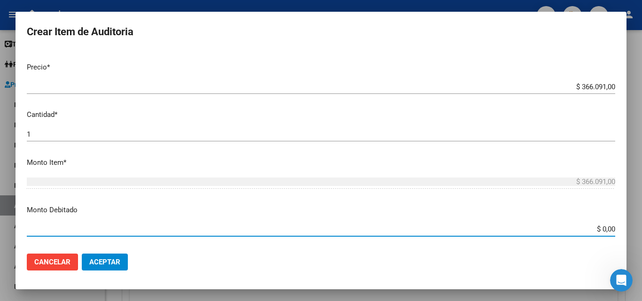
click at [607, 229] on input "$ 0,00" at bounding box center [321, 229] width 588 height 8
type input "$ 366.091,00"
click at [560, 206] on p "Monto Debitado" at bounding box center [321, 210] width 588 height 11
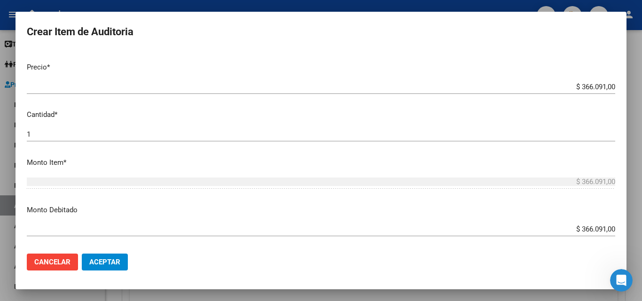
scroll to position [329, 0]
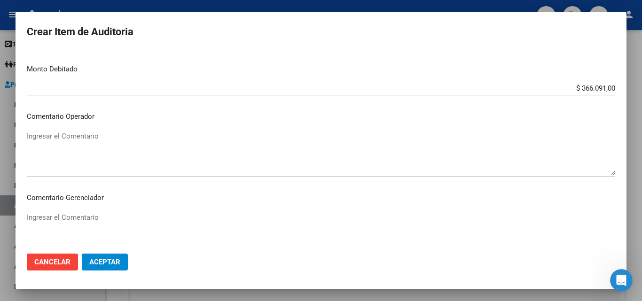
click at [225, 133] on textarea "Ingresar el Comentario" at bounding box center [321, 153] width 588 height 44
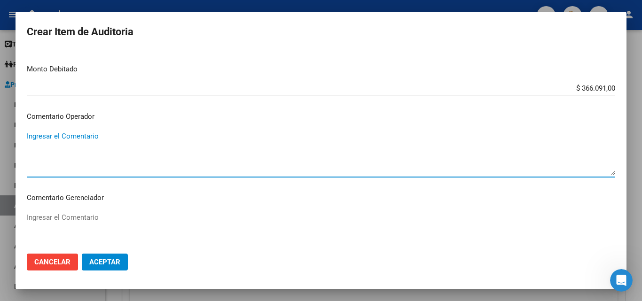
paste textarea "RECHAZADA POR ILEGITIMA; POSIBLE FIRMA APOCRIFA"
type textarea "RECHAZADA POR ILEGITIMA; POSIBLE FIRMA APOCRIFA"
click at [170, 193] on p "Comentario Gerenciador" at bounding box center [321, 198] width 588 height 11
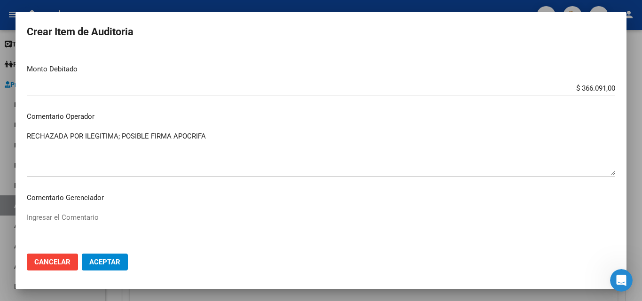
click at [117, 269] on button "Aceptar" at bounding box center [105, 262] width 46 height 17
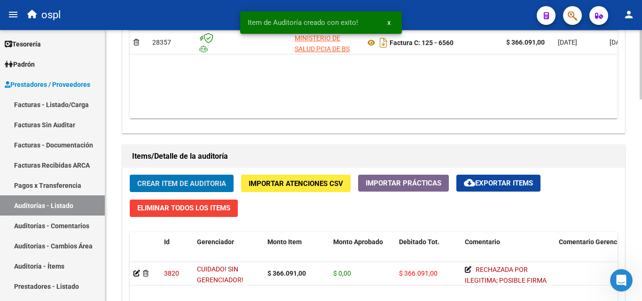
scroll to position [564, 0]
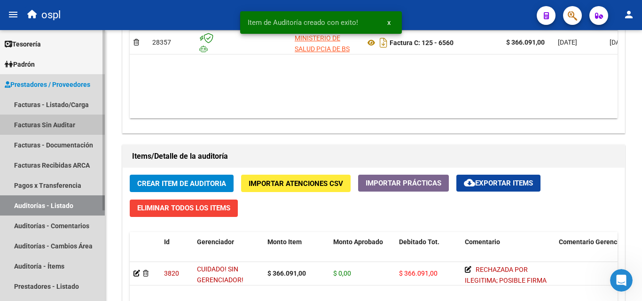
click at [60, 120] on link "Facturas Sin Auditar" at bounding box center [52, 125] width 105 height 20
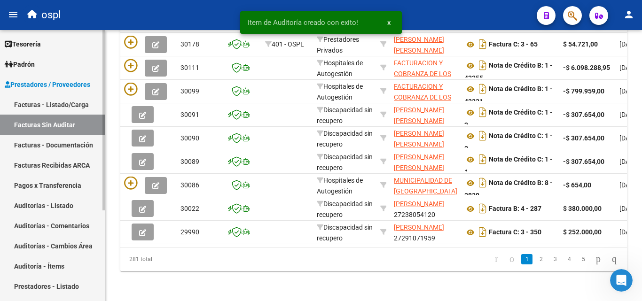
click at [77, 101] on link "Facturas - Listado/Carga" at bounding box center [52, 104] width 105 height 20
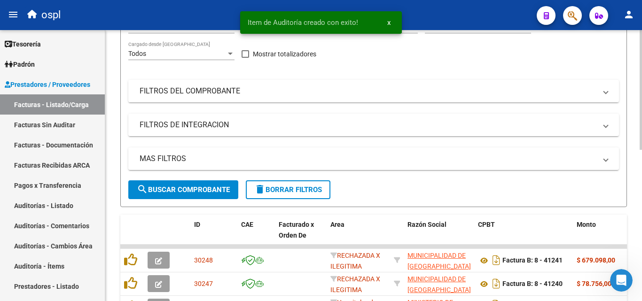
scroll to position [342, 0]
